Goal: Information Seeking & Learning: Learn about a topic

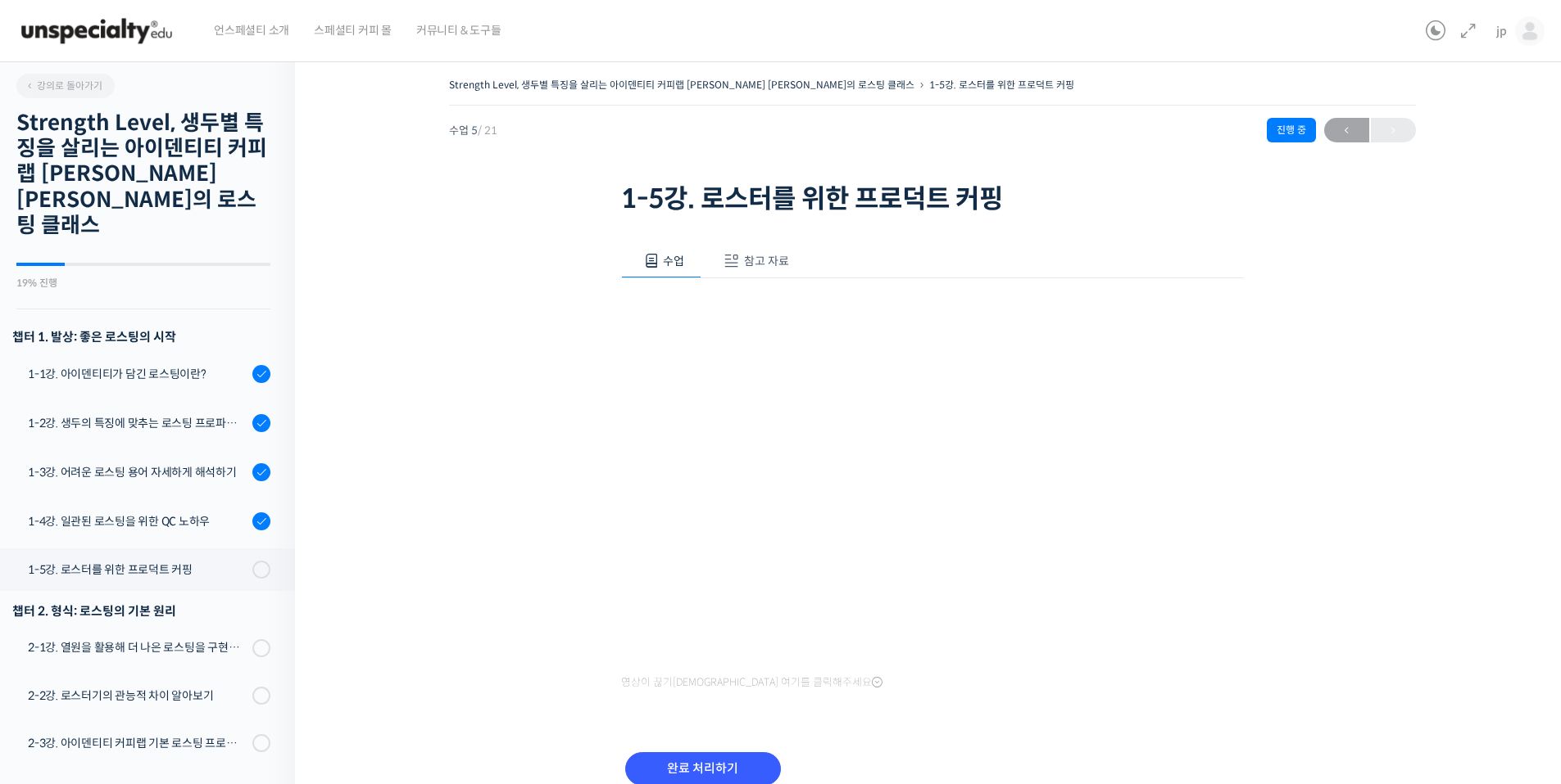
scroll to position [461, 0]
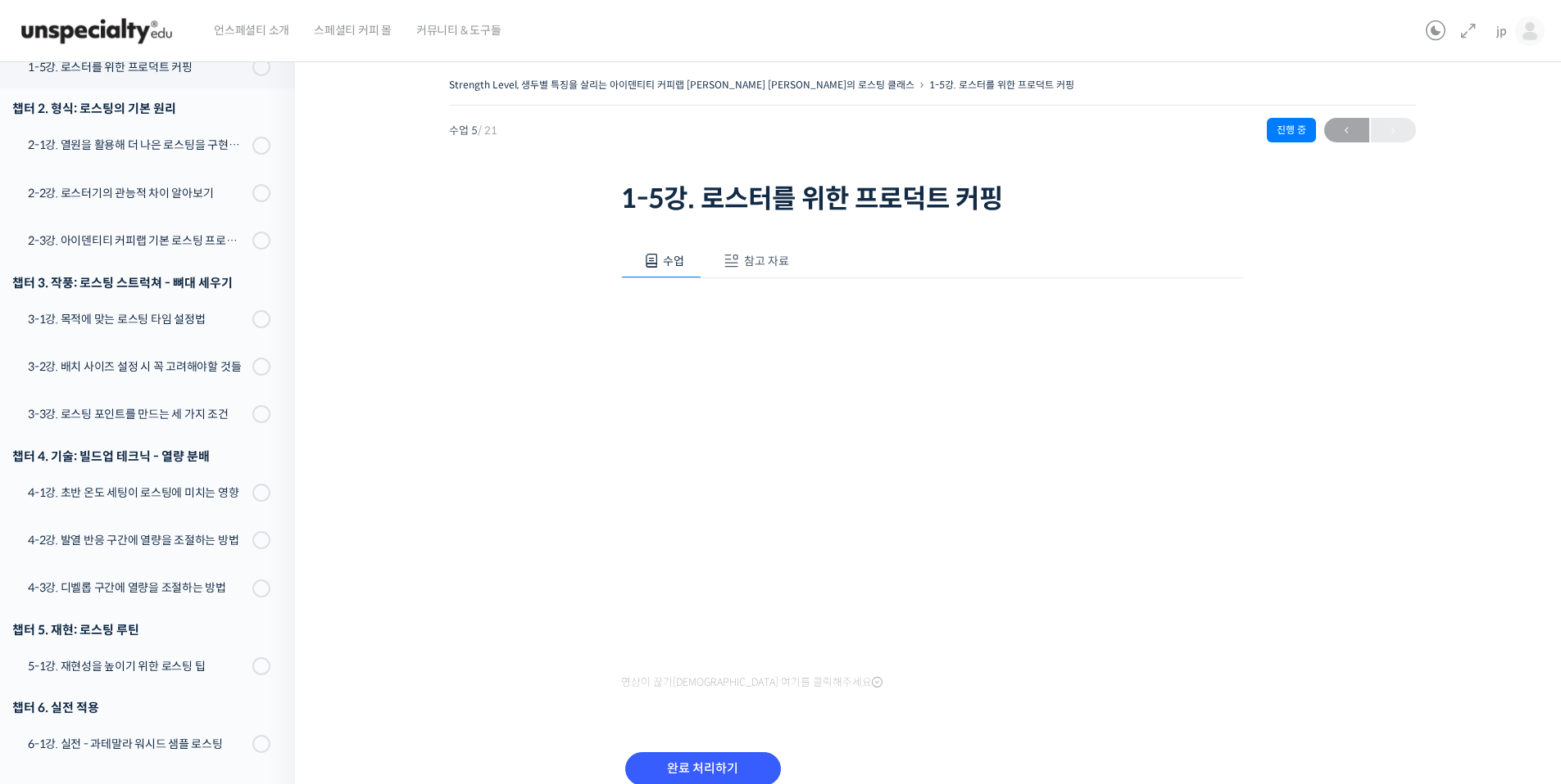
scroll to position [210, 0]
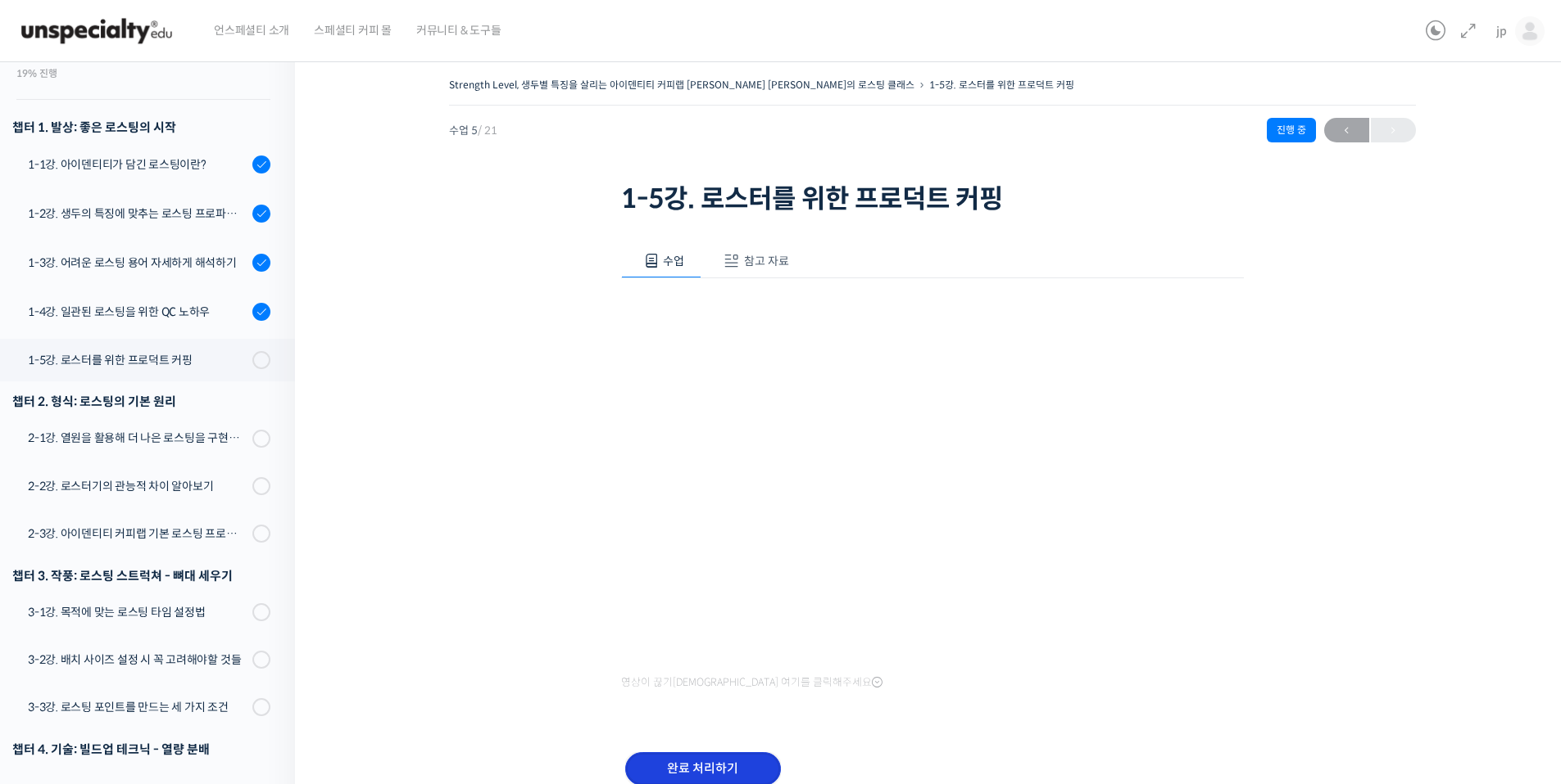
click at [706, 779] on input "완료 처리하기" at bounding box center [703, 769] width 156 height 33
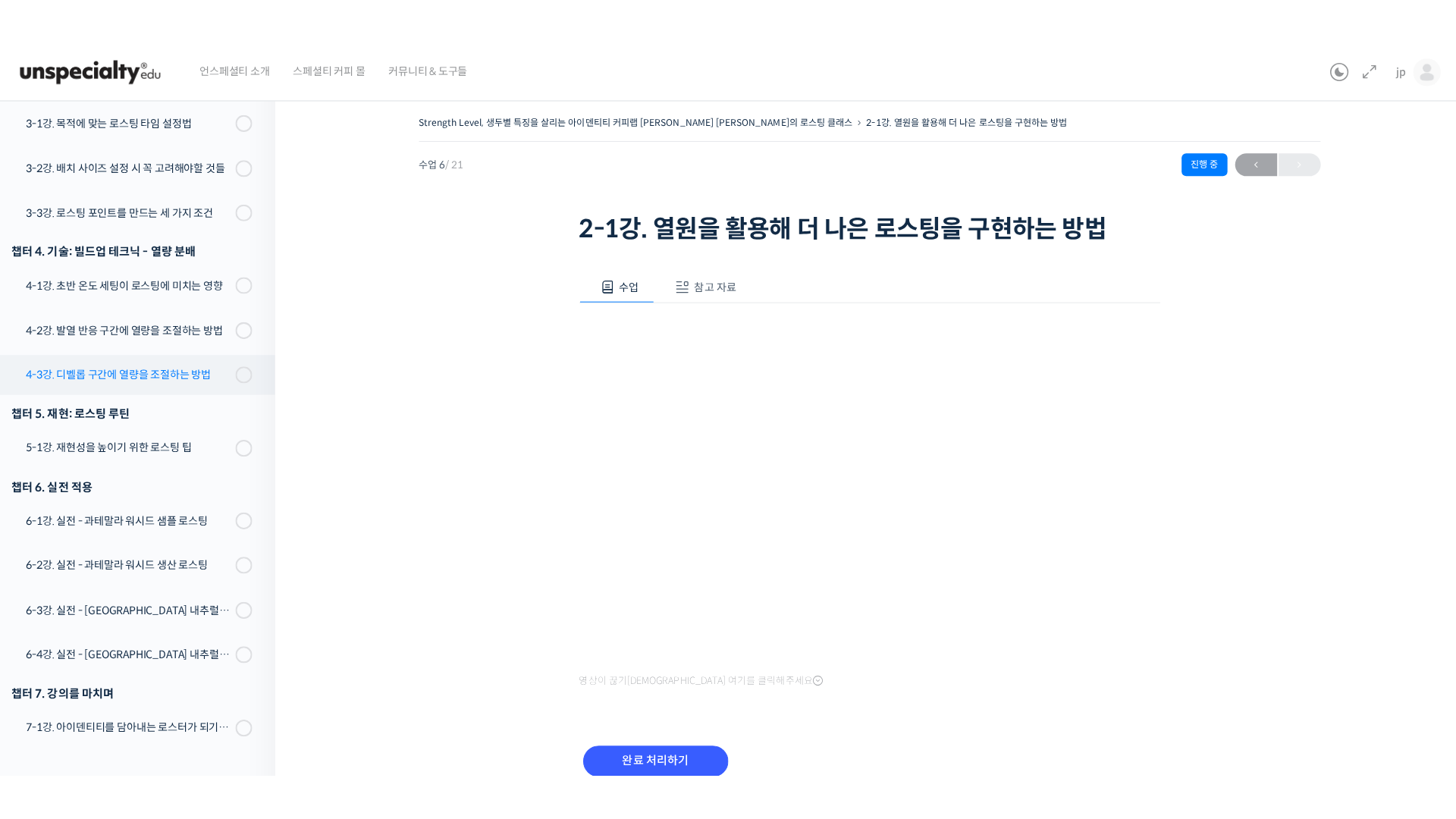
scroll to position [700, 0]
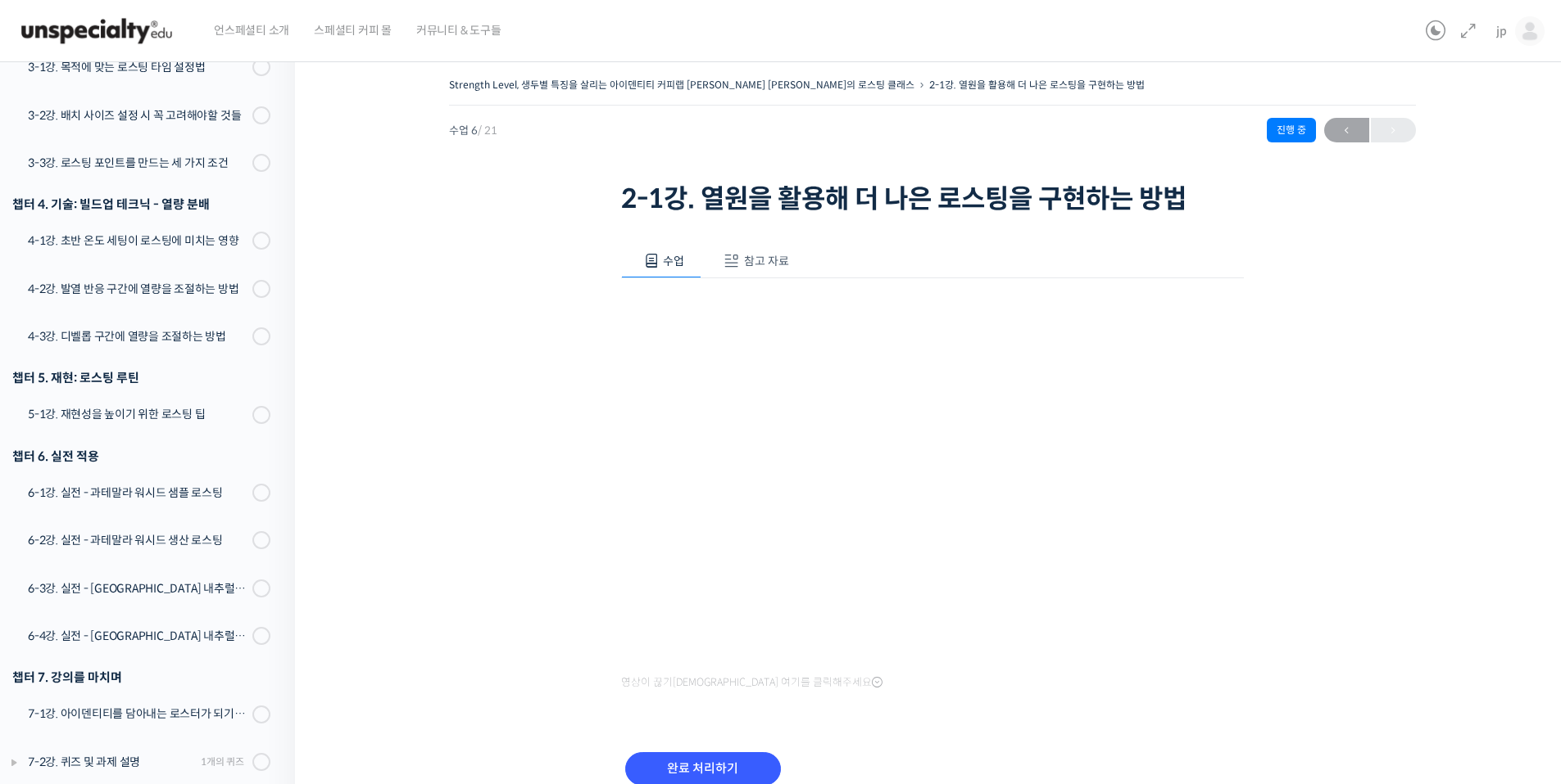
click at [773, 261] on span "참고 자료" at bounding box center [767, 261] width 45 height 15
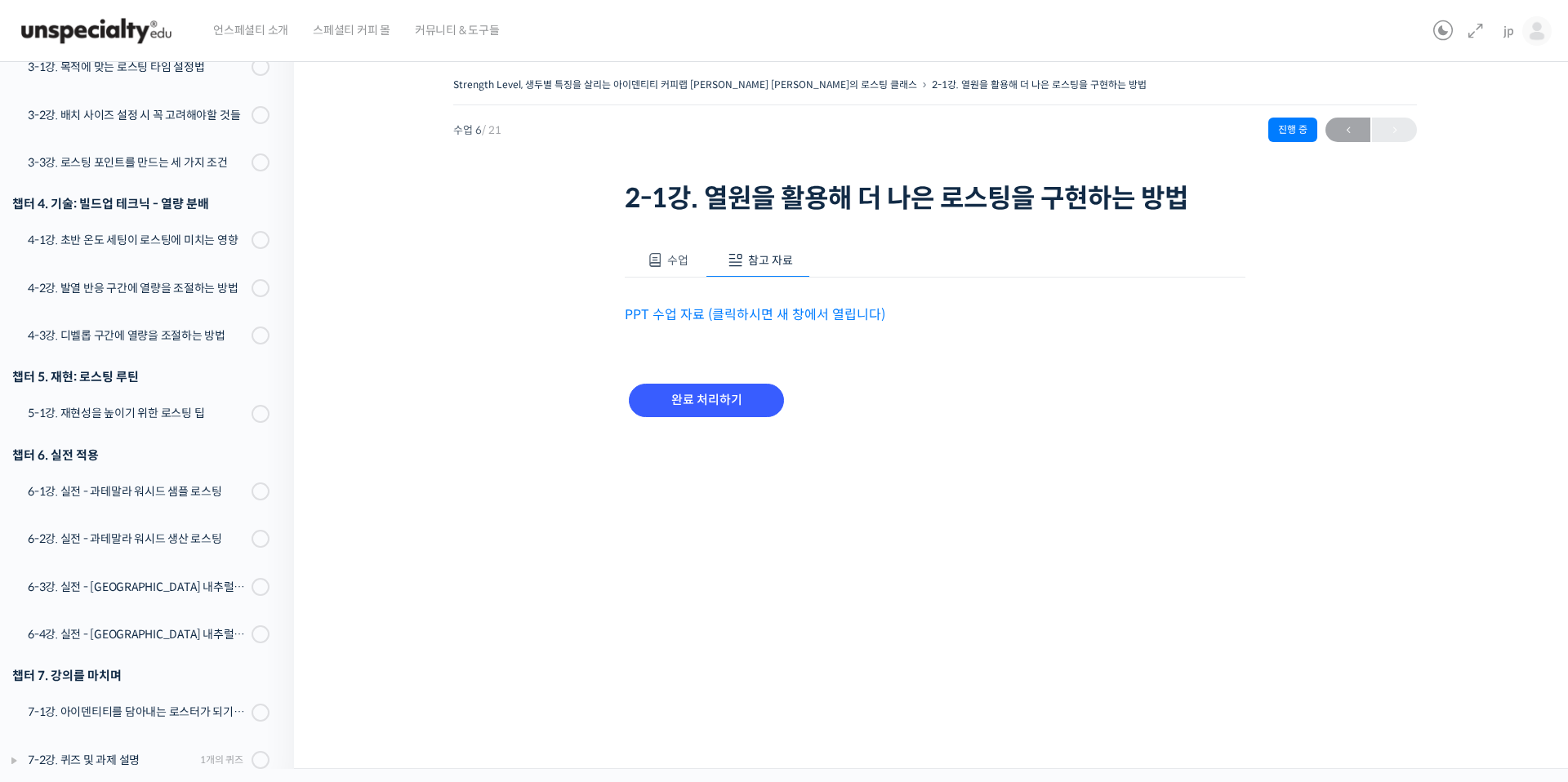
click at [667, 264] on span "수업" at bounding box center [678, 260] width 22 height 15
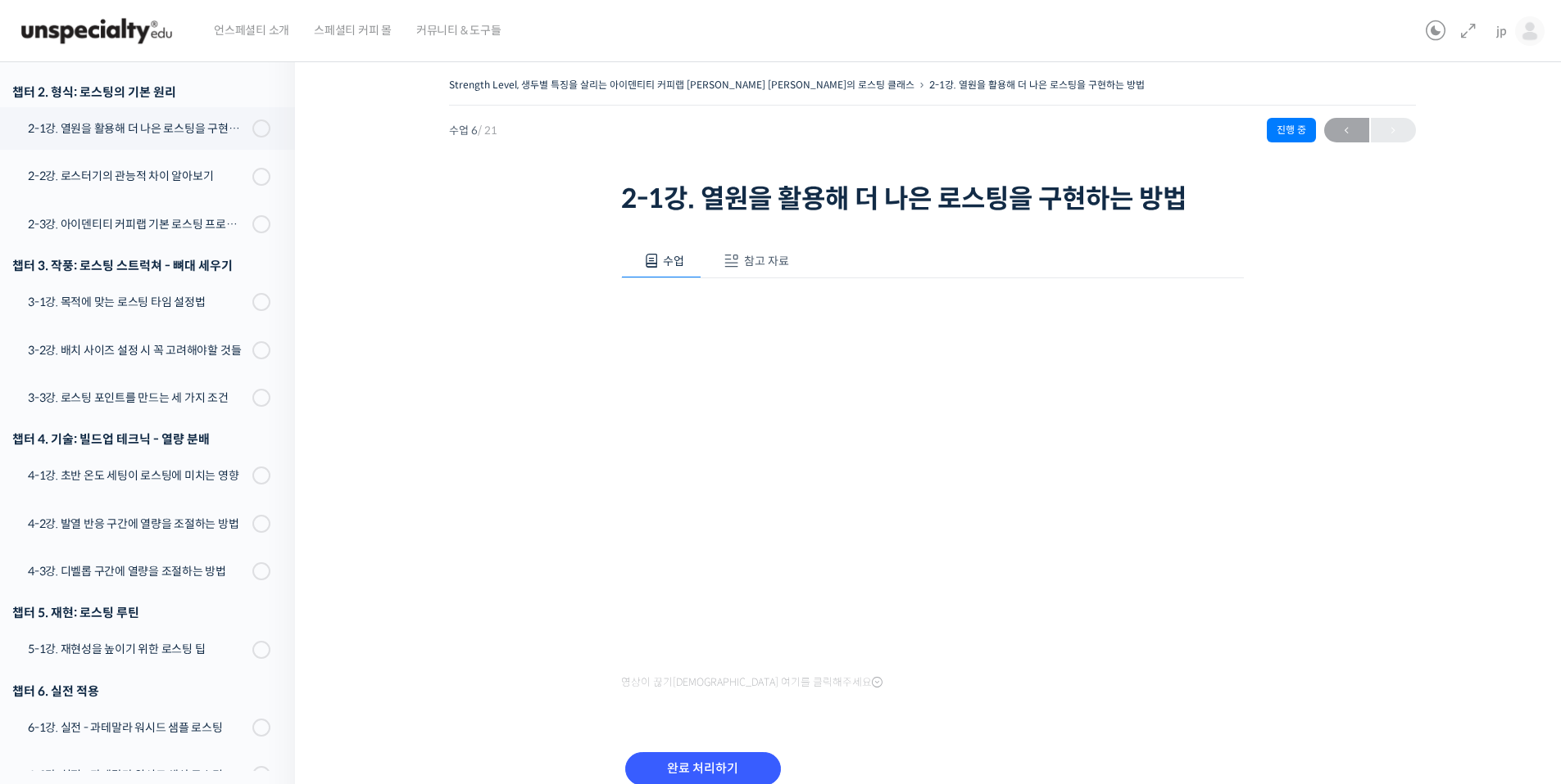
scroll to position [520, 0]
click at [187, 216] on div "2-3강. 아이덴티티 커피랩 기본 로스팅 프로파일 세팅" at bounding box center [137, 225] width 220 height 18
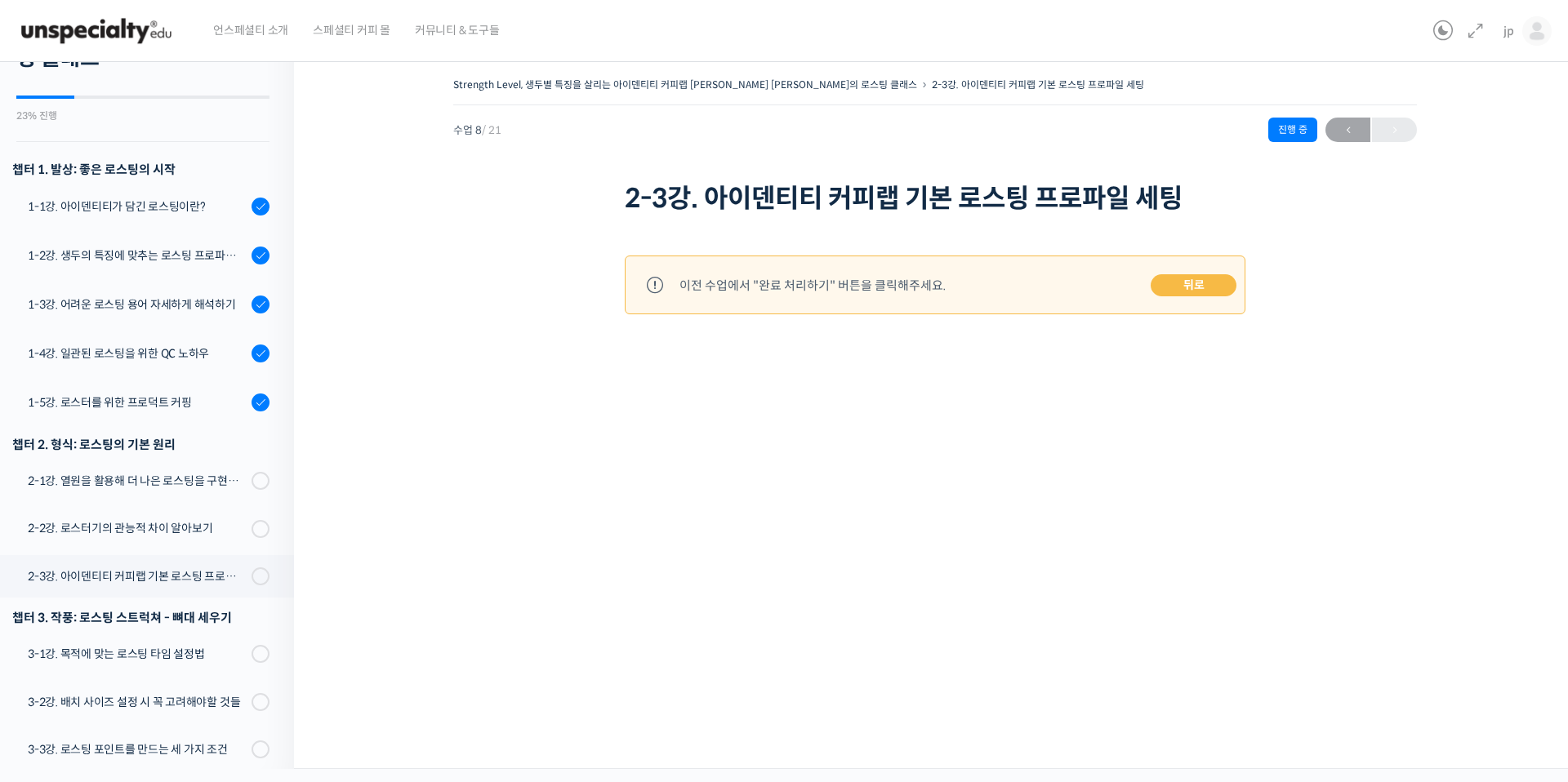
scroll to position [268, 0]
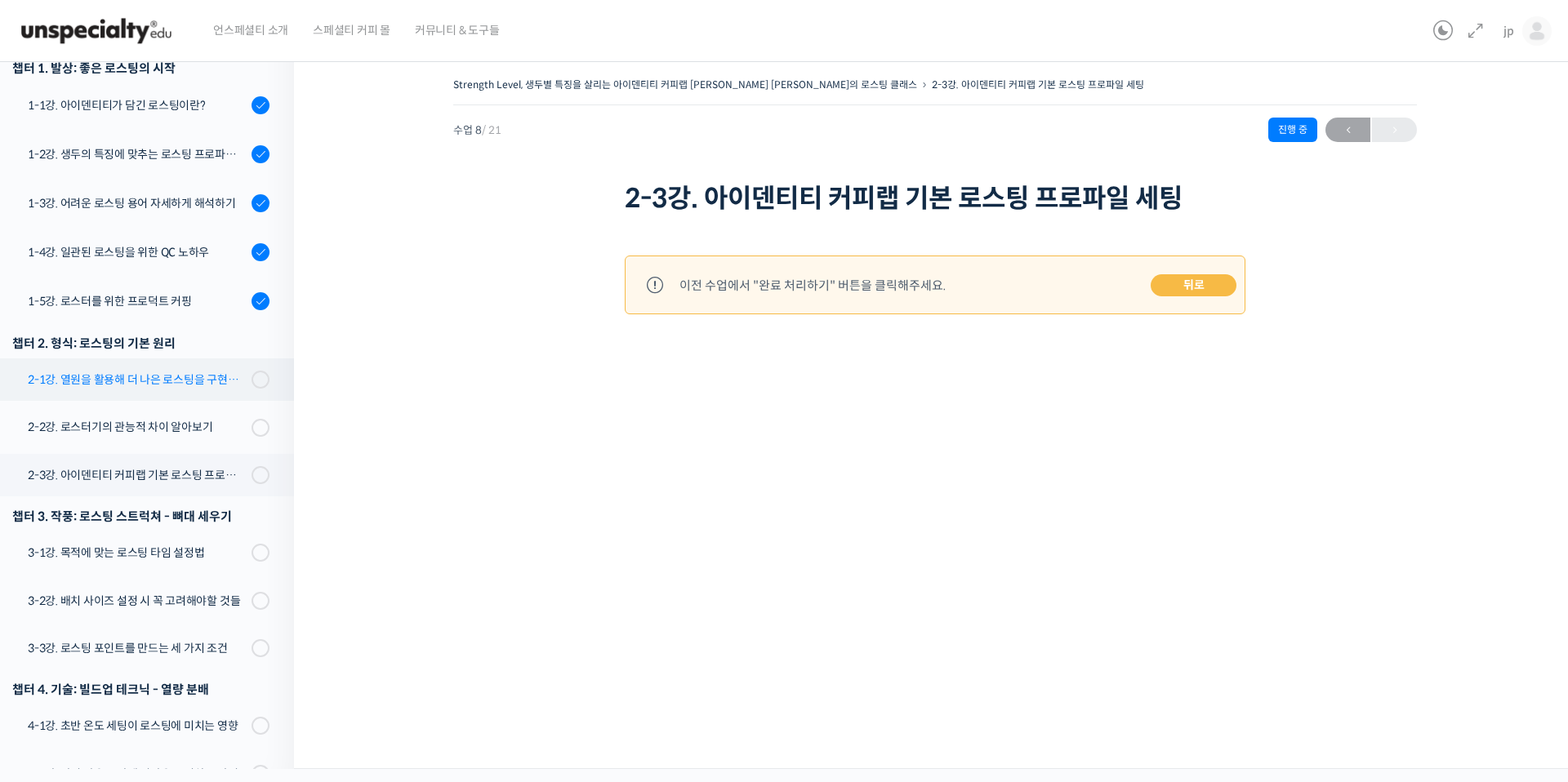
click at [182, 370] on div "2-1강. 열원을 활용해 더 나은 로스팅을 구현하는 방법" at bounding box center [137, 379] width 219 height 18
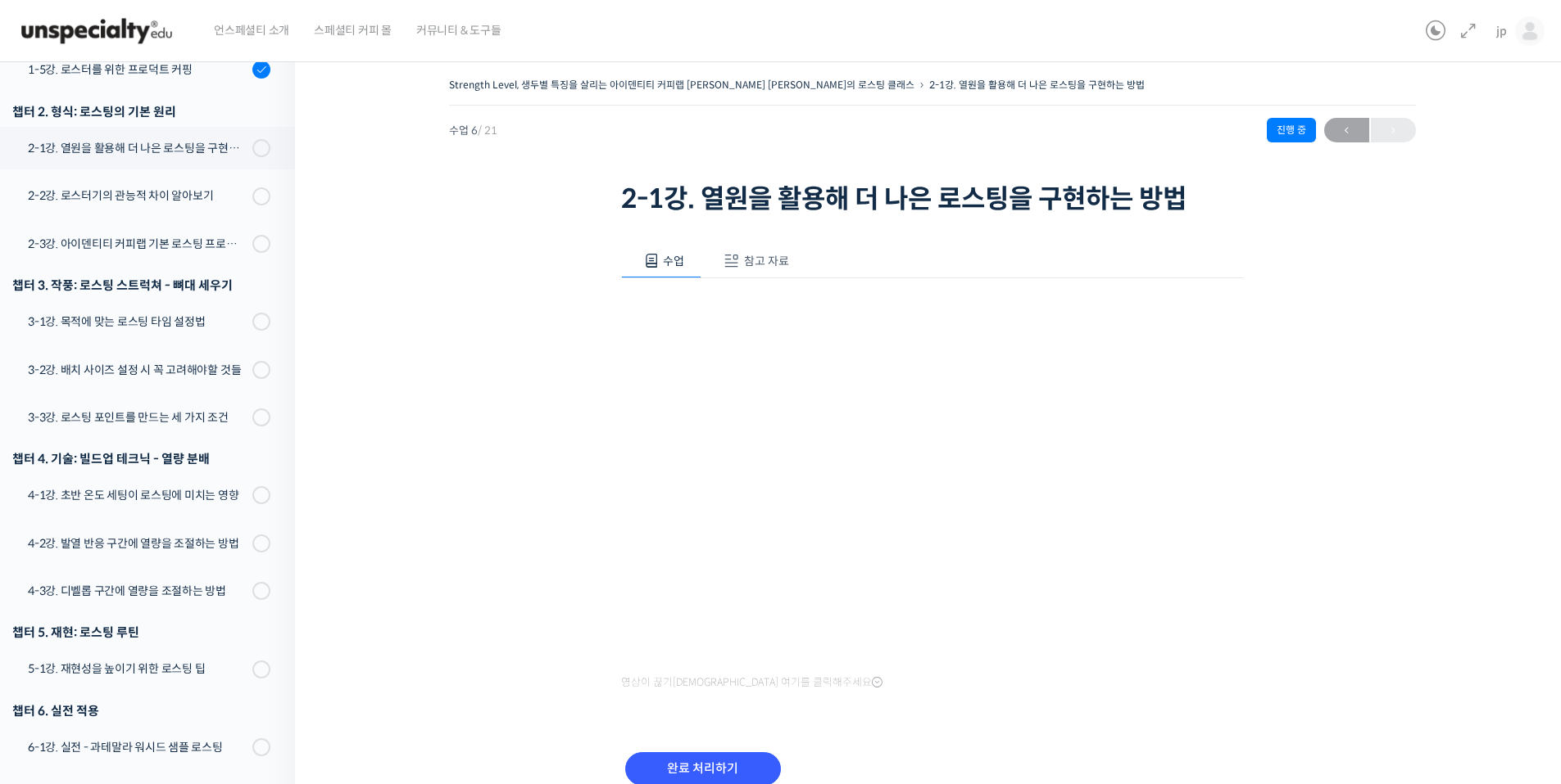
scroll to position [510, 0]
